Goal: Use online tool/utility: Use online tool/utility

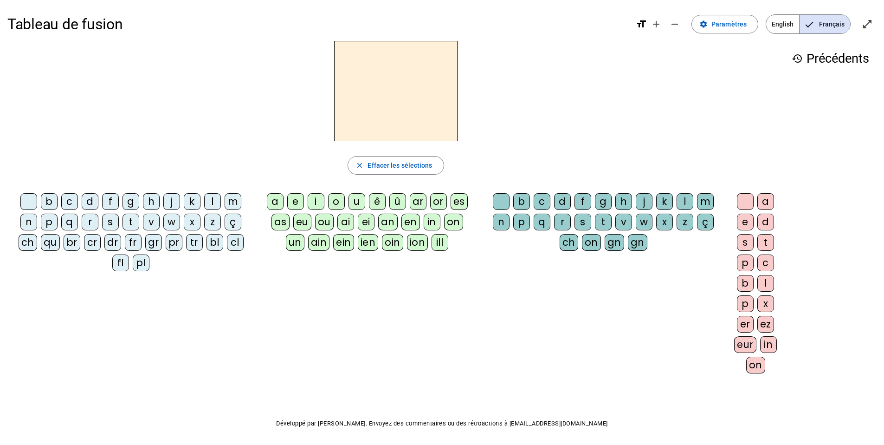
click at [225, 202] on div "m" at bounding box center [233, 201] width 17 height 17
click at [278, 205] on div "a" at bounding box center [275, 201] width 17 height 17
click at [217, 206] on div "l" at bounding box center [212, 201] width 17 height 17
click at [292, 201] on div "e" at bounding box center [295, 201] width 17 height 17
click at [89, 196] on div "d" at bounding box center [90, 201] width 17 height 17
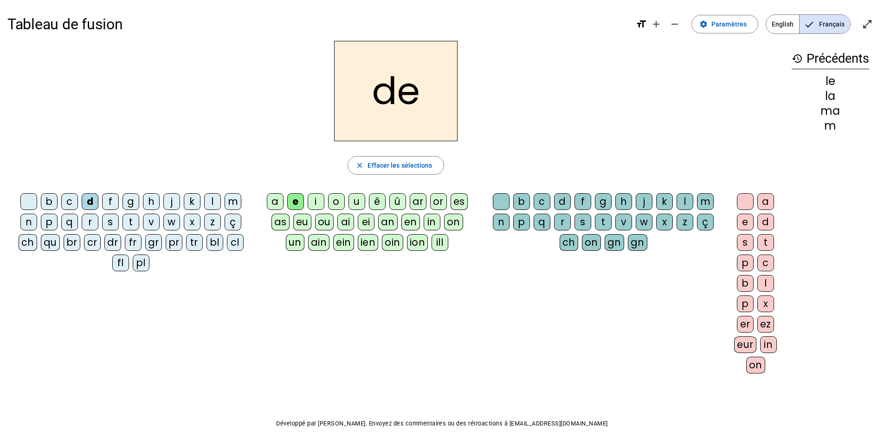
click at [346, 205] on letter-bubble "o" at bounding box center [338, 203] width 20 height 20
click at [349, 205] on div "u" at bounding box center [357, 201] width 17 height 17
click at [137, 221] on div "t" at bounding box center [131, 221] width 17 height 17
click at [274, 196] on div "a" at bounding box center [275, 201] width 17 height 17
click at [303, 200] on div "e" at bounding box center [295, 201] width 17 height 17
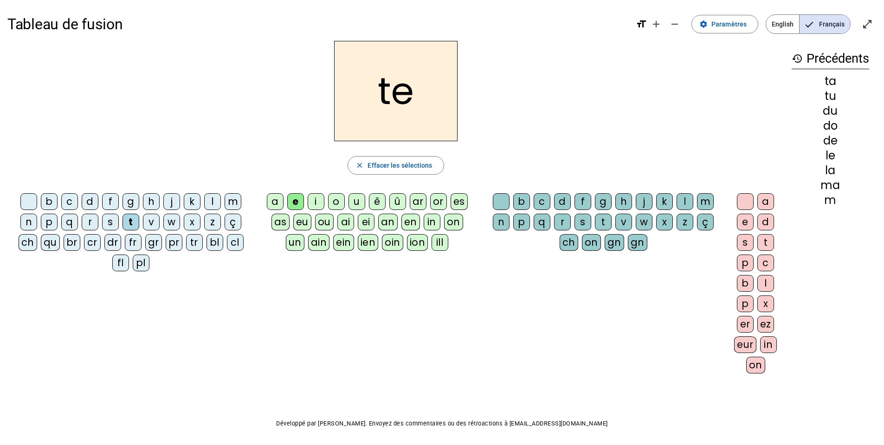
click at [231, 208] on div "m" at bounding box center [233, 201] width 17 height 17
